Goal: Navigation & Orientation: Go to known website

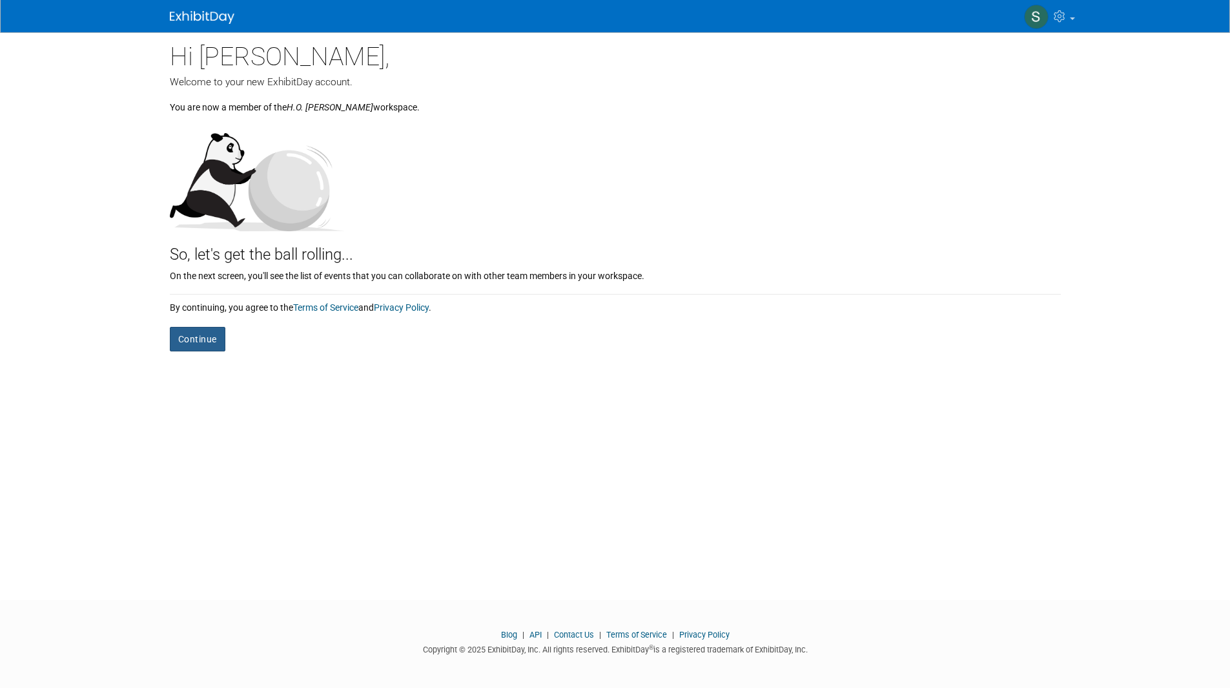
click at [187, 347] on button "Continue" at bounding box center [198, 339] width 56 height 25
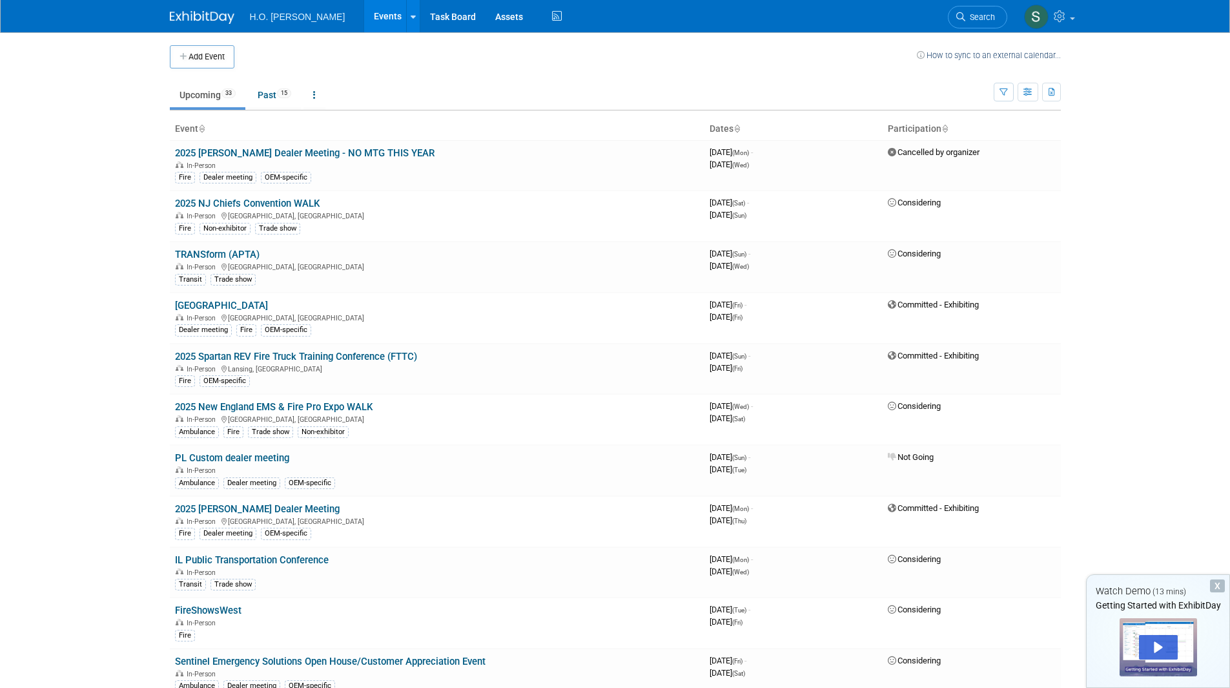
click at [283, 21] on span "H.O. [PERSON_NAME]" at bounding box center [298, 17] width 96 height 10
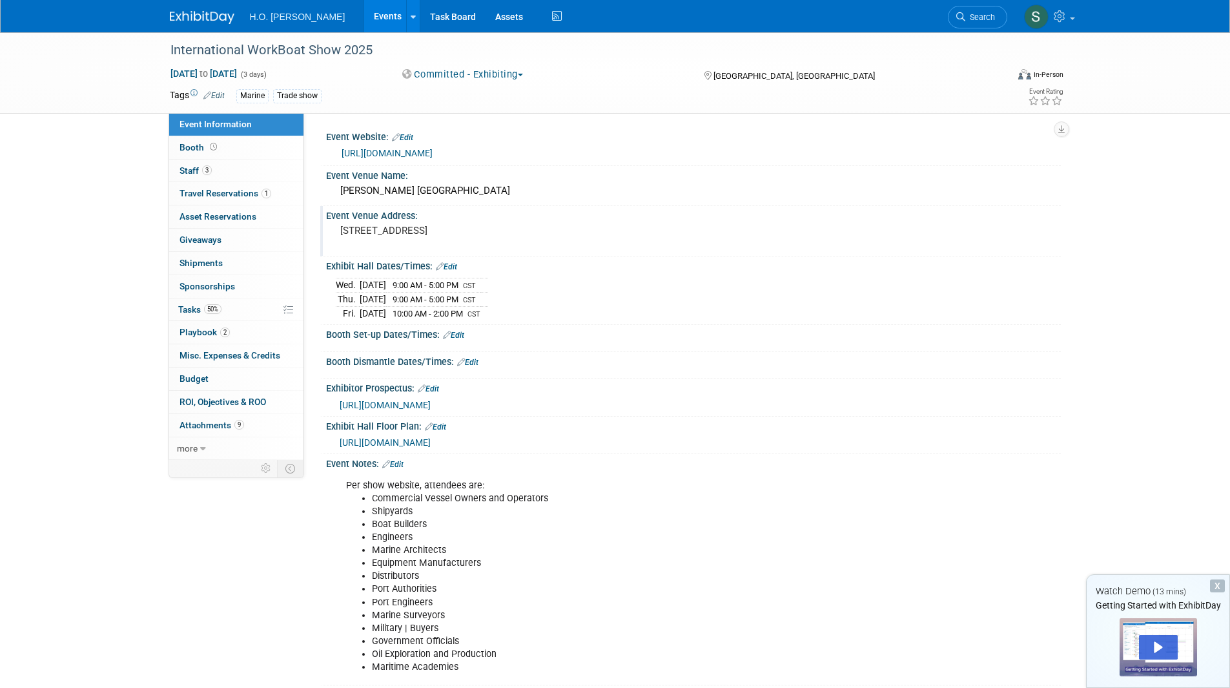
scroll to position [65, 0]
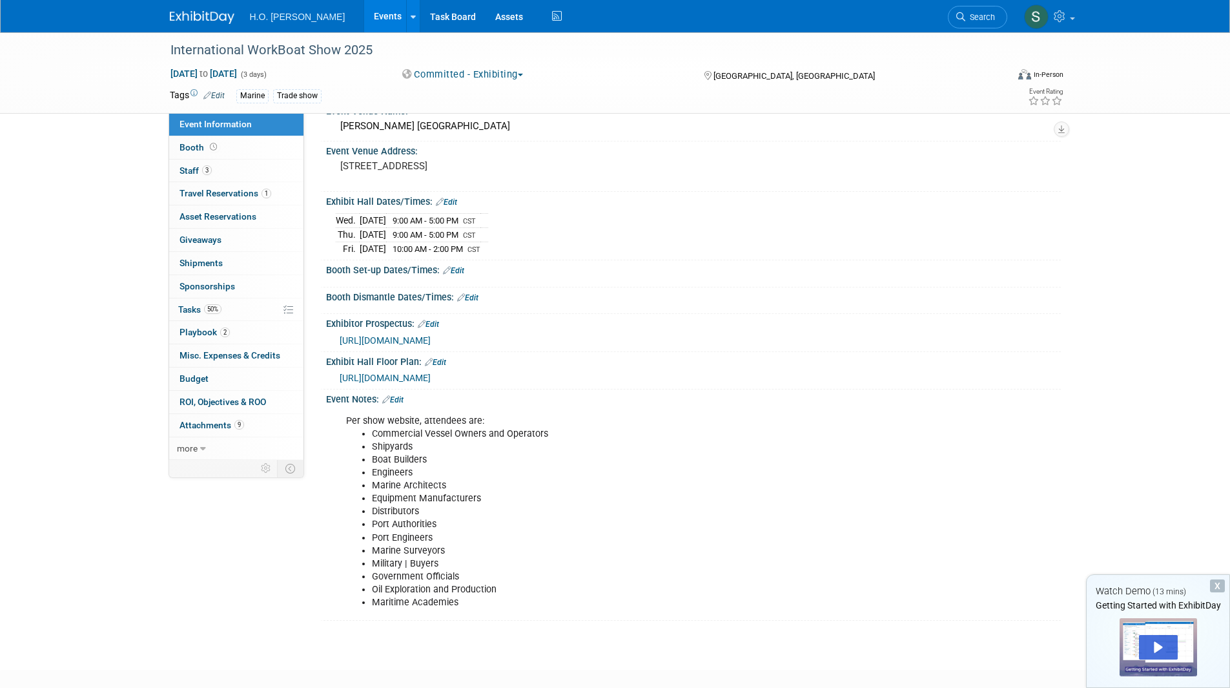
click at [431, 376] on span "https://s23.a2zinc.net/clients/diversified/workboatshow2024/Public/EventMap.aspx" at bounding box center [385, 378] width 91 height 10
